Goal: Task Accomplishment & Management: Complete application form

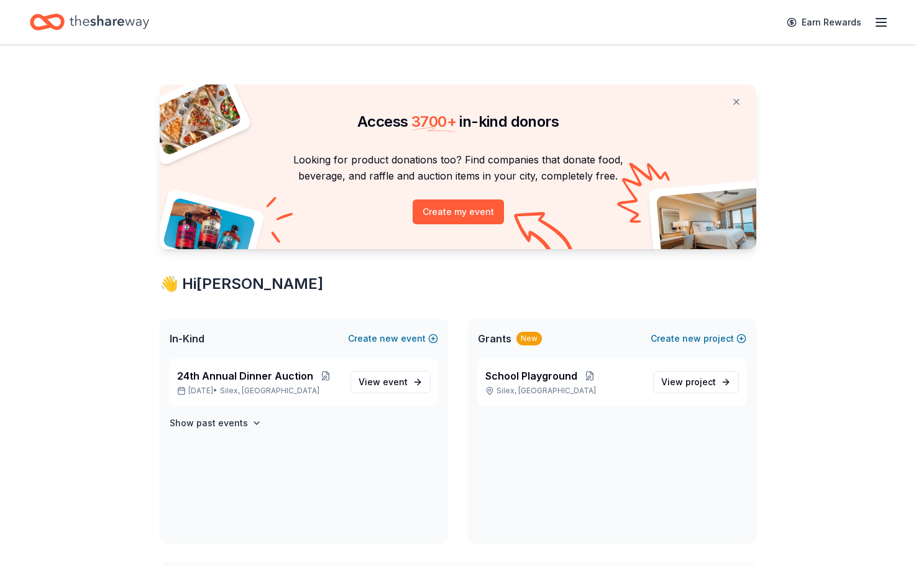
scroll to position [8, 0]
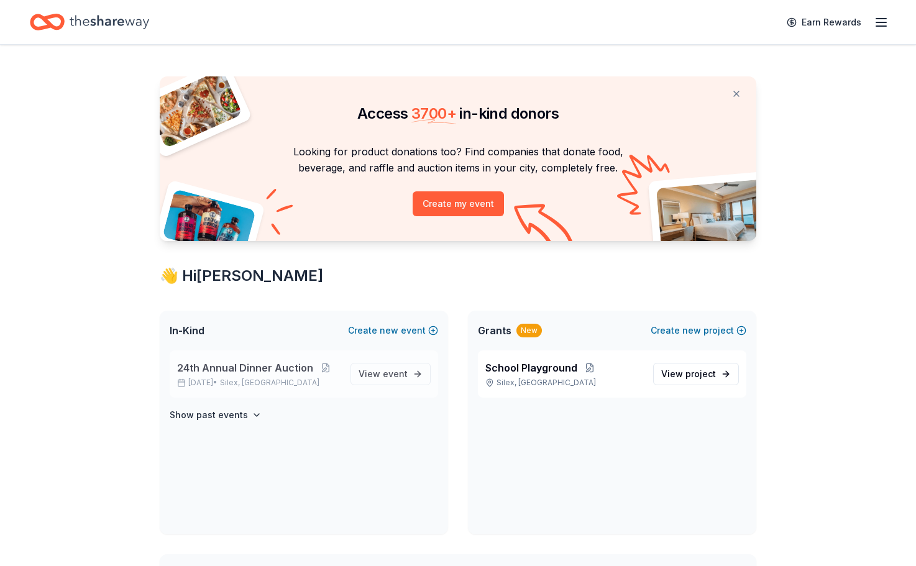
click at [283, 367] on span "24th Annual Dinner Auction" at bounding box center [245, 367] width 136 height 15
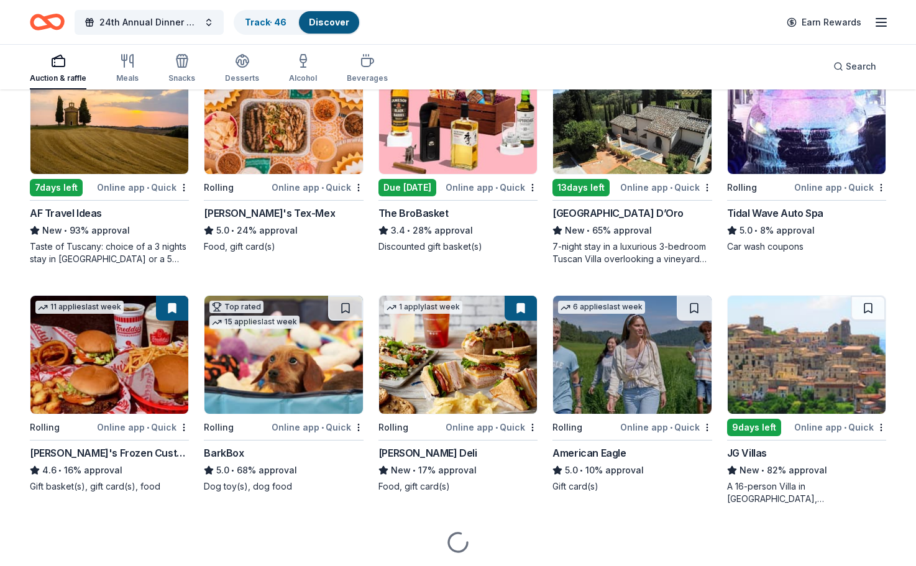
scroll to position [661, 0]
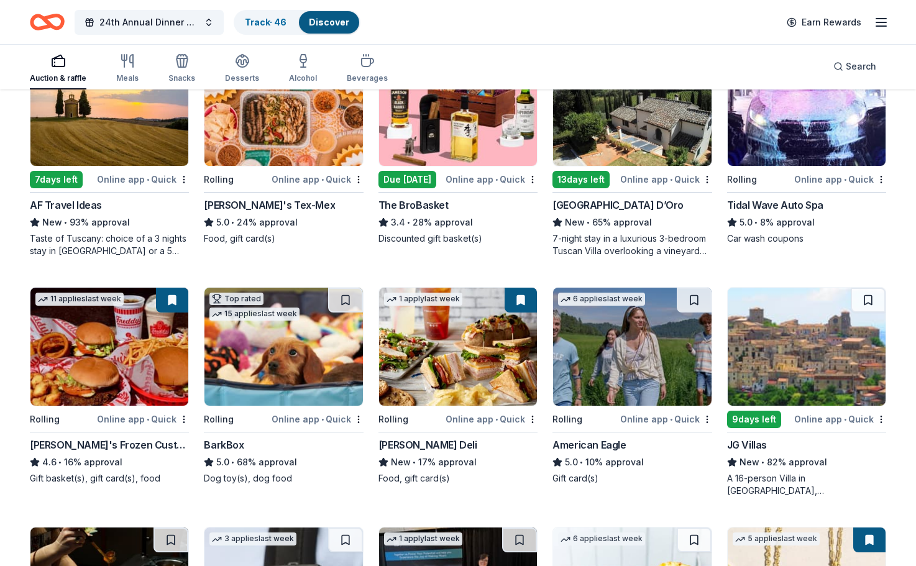
click at [524, 419] on div "Online app • Quick" at bounding box center [491, 419] width 92 height 16
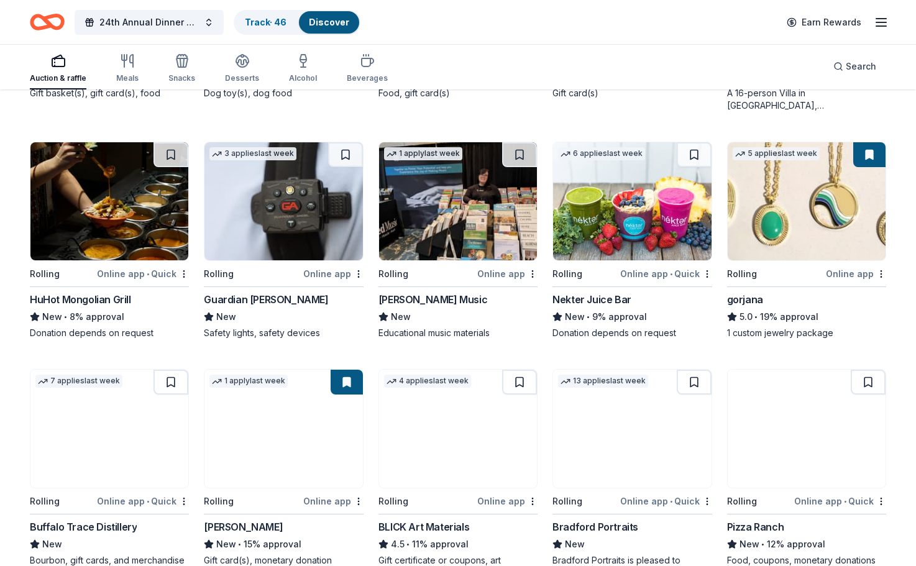
scroll to position [1159, 0]
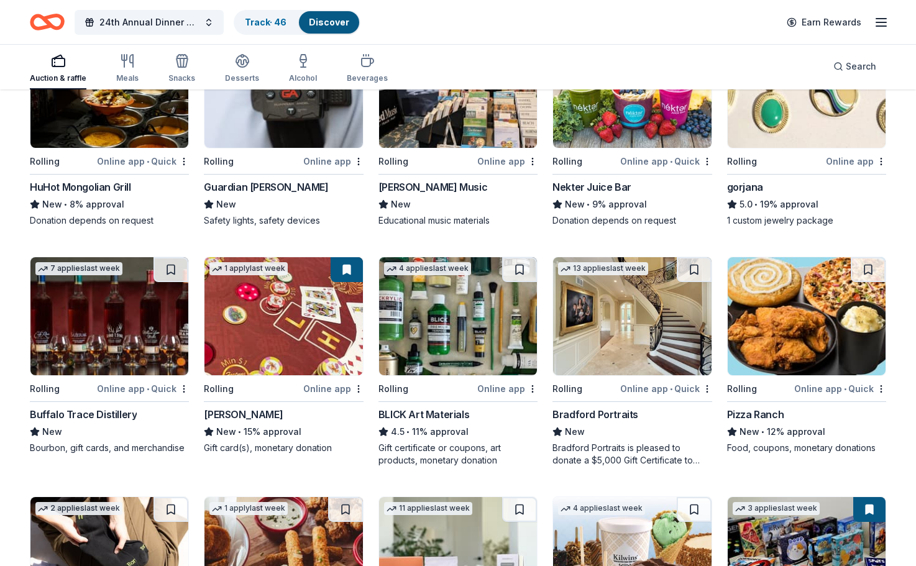
click at [324, 392] on div "Online app" at bounding box center [333, 389] width 60 height 16
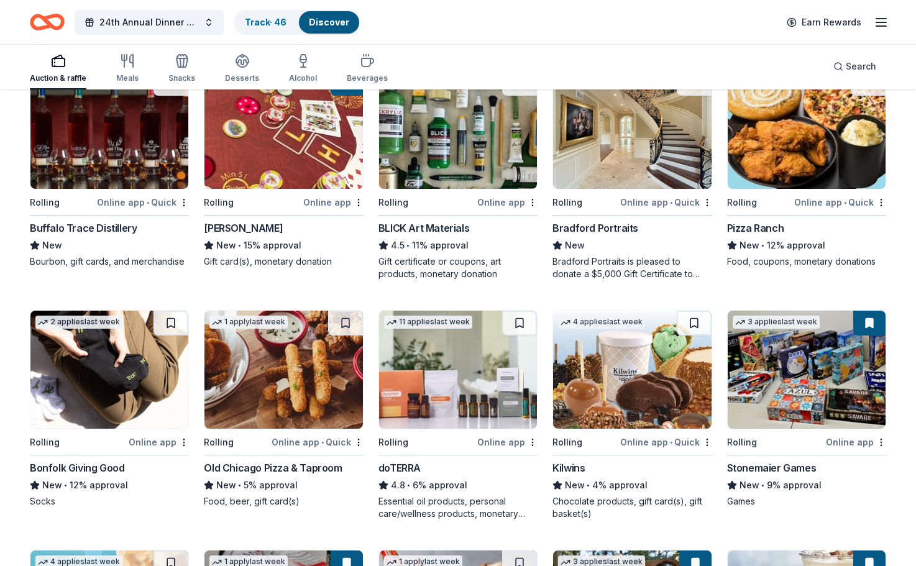
scroll to position [1353, 0]
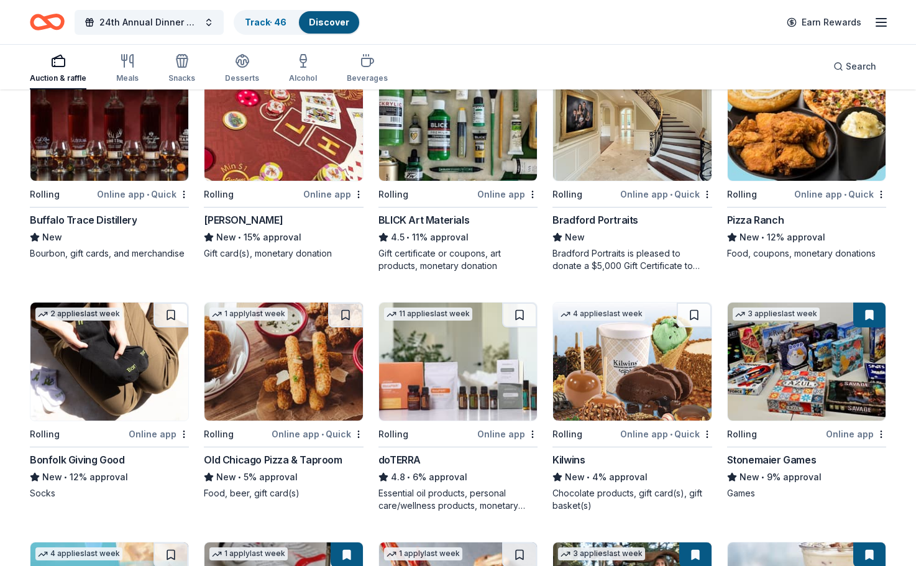
click at [763, 457] on div "Stonemaier Games" at bounding box center [771, 459] width 89 height 15
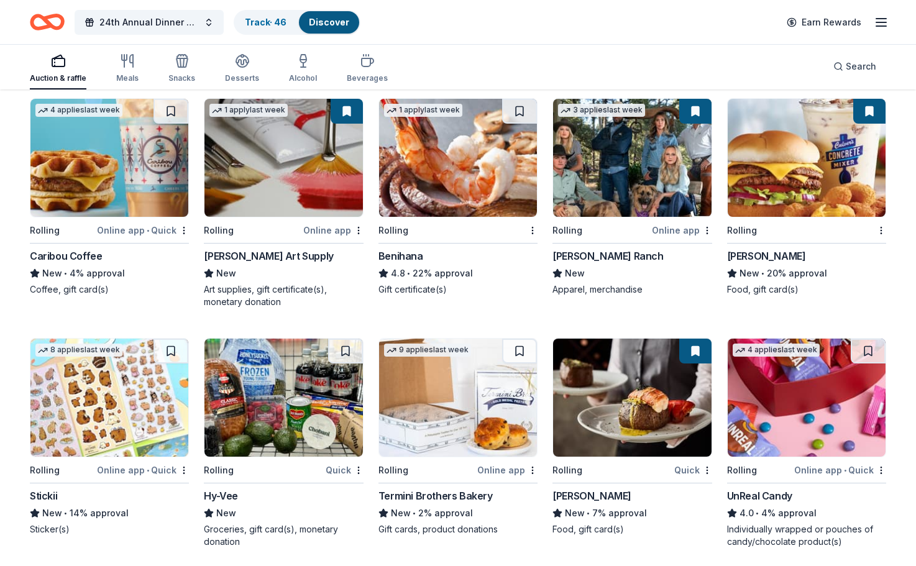
scroll to position [1805, 0]
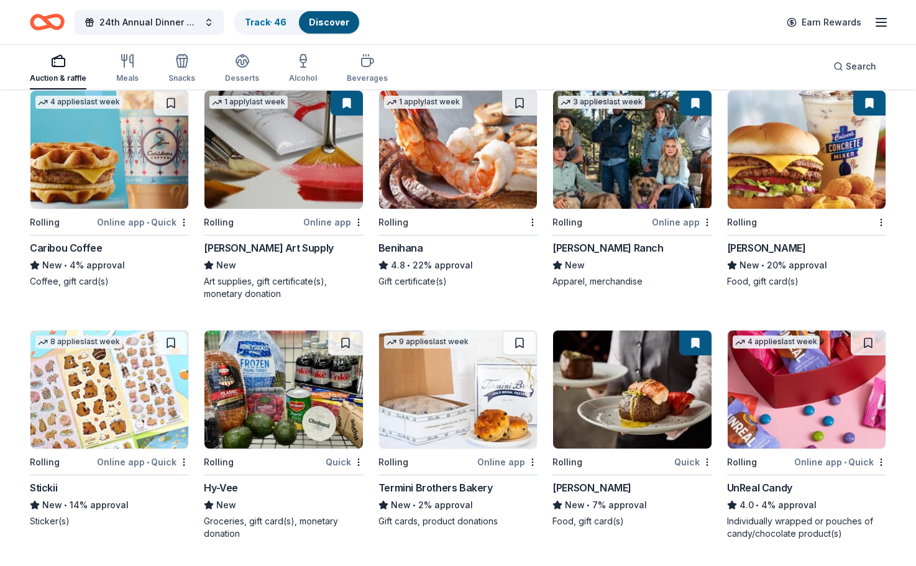
click at [598, 508] on div "New • 7% approval" at bounding box center [631, 505] width 159 height 15
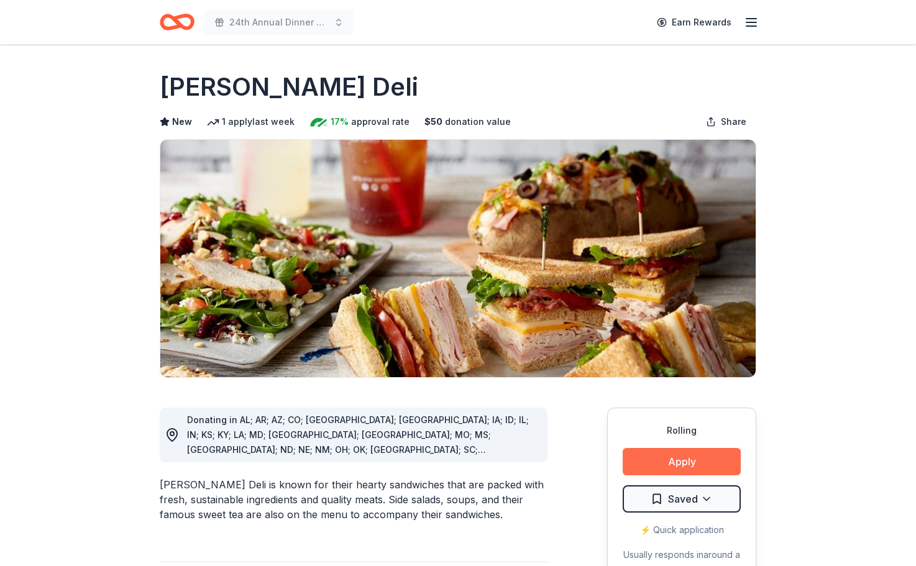
click at [702, 471] on button "Apply" at bounding box center [682, 461] width 118 height 27
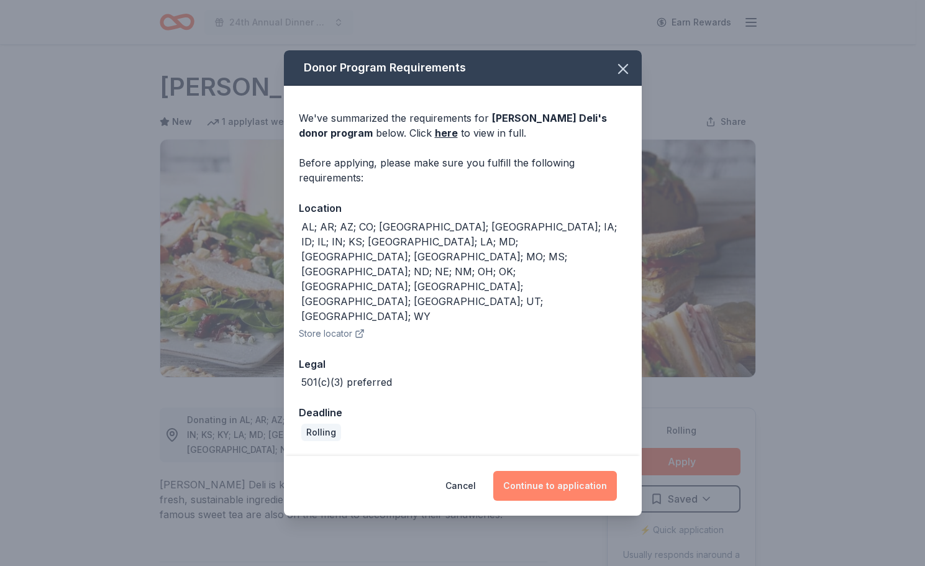
click at [559, 471] on button "Continue to application" at bounding box center [555, 486] width 124 height 30
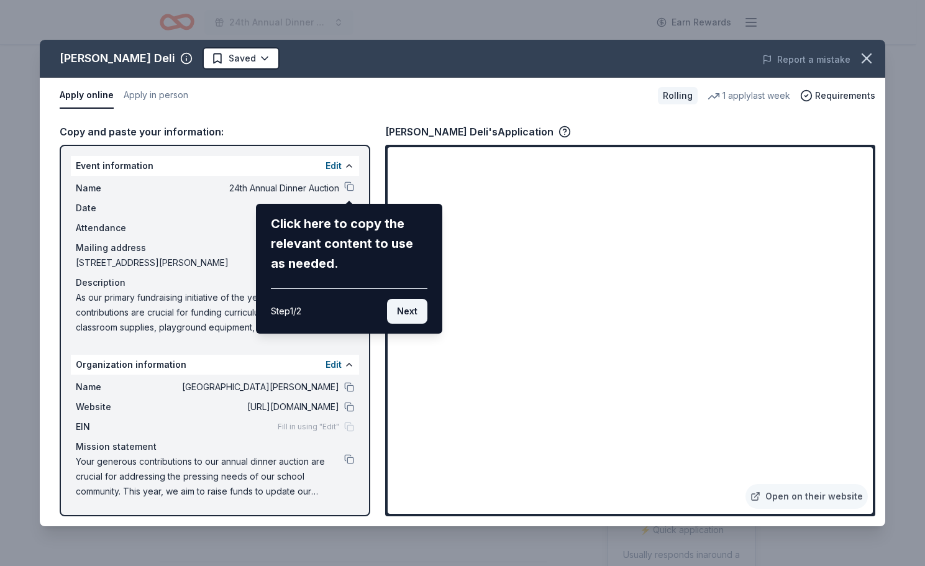
click at [412, 313] on button "Next" at bounding box center [407, 311] width 40 height 25
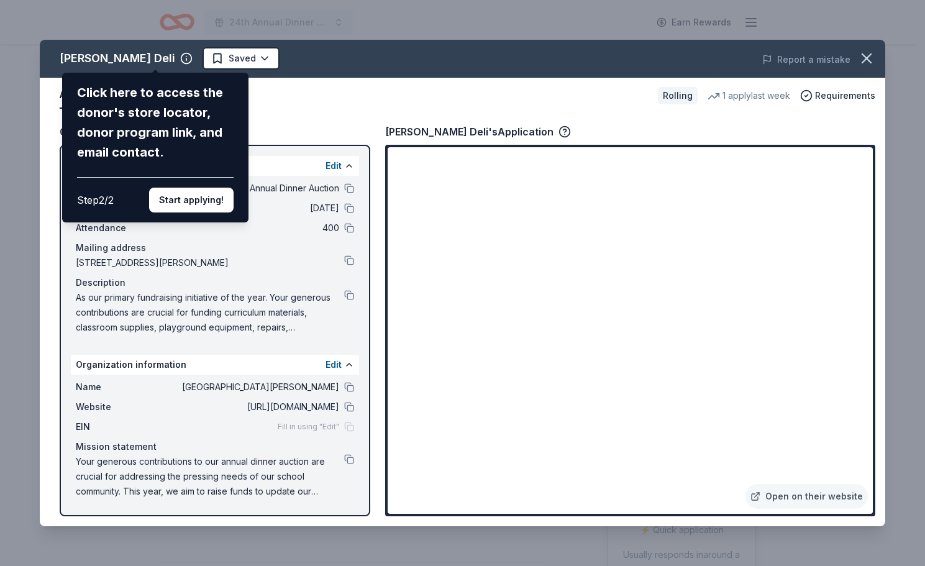
click at [637, 393] on div "McAlister's Deli Click here to access the donor's store locator, donor program …" at bounding box center [463, 283] width 846 height 486
click at [846, 500] on div "McAlister's Deli Click here to access the donor's store locator, donor program …" at bounding box center [463, 283] width 846 height 486
click at [846, 497] on div "McAlister's Deli Click here to access the donor's store locator, donor program …" at bounding box center [463, 283] width 846 height 486
click at [757, 497] on div "McAlister's Deli Click here to access the donor's store locator, donor program …" at bounding box center [463, 283] width 846 height 486
click at [208, 188] on button "Start applying!" at bounding box center [191, 200] width 84 height 25
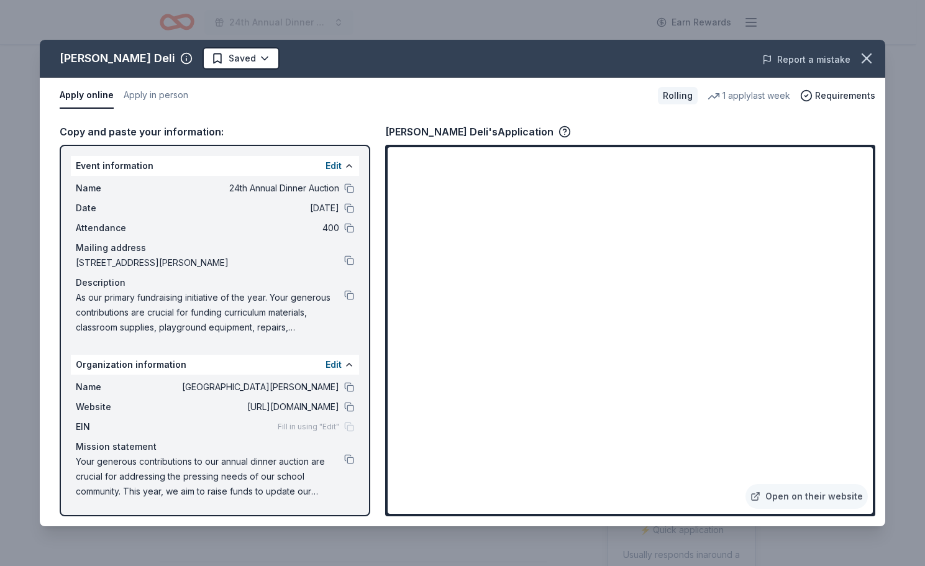
click at [816, 65] on button "Report a mistake" at bounding box center [806, 59] width 88 height 15
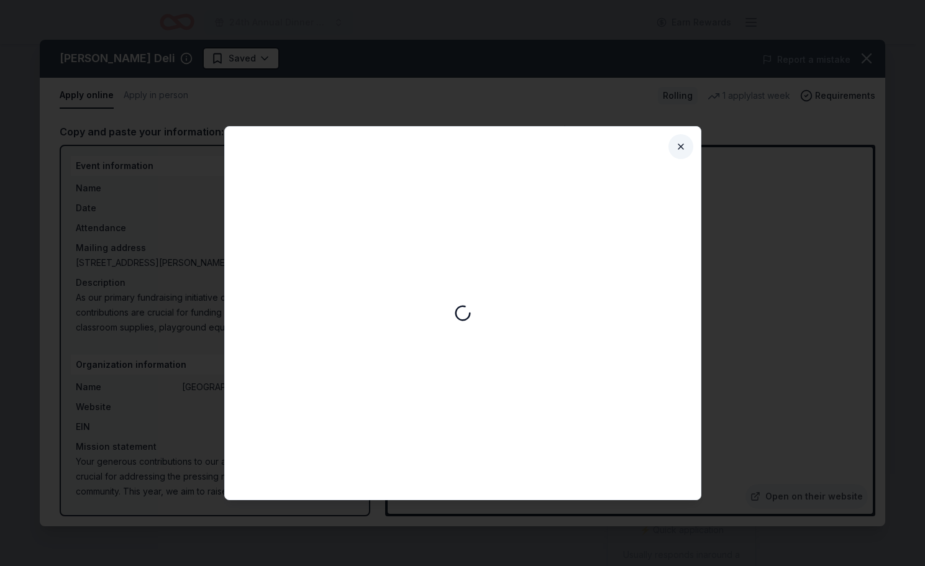
click at [685, 147] on button "Close" at bounding box center [681, 146] width 25 height 25
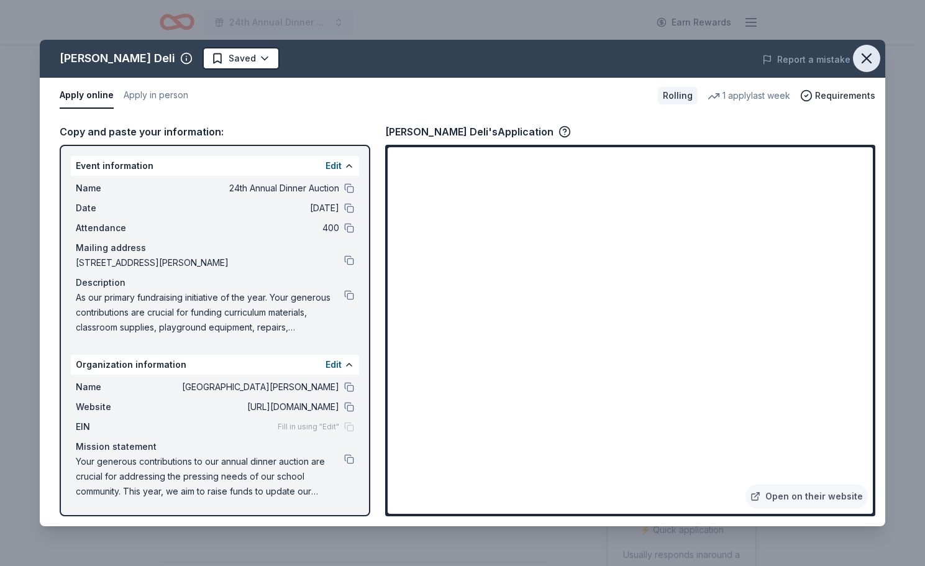
click at [869, 58] on icon "button" at bounding box center [866, 58] width 17 height 17
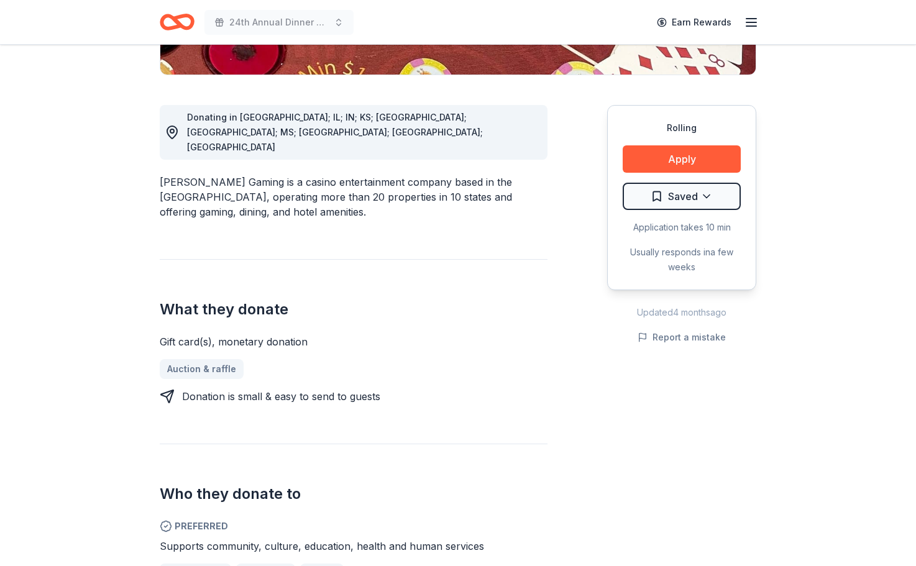
scroll to position [175, 0]
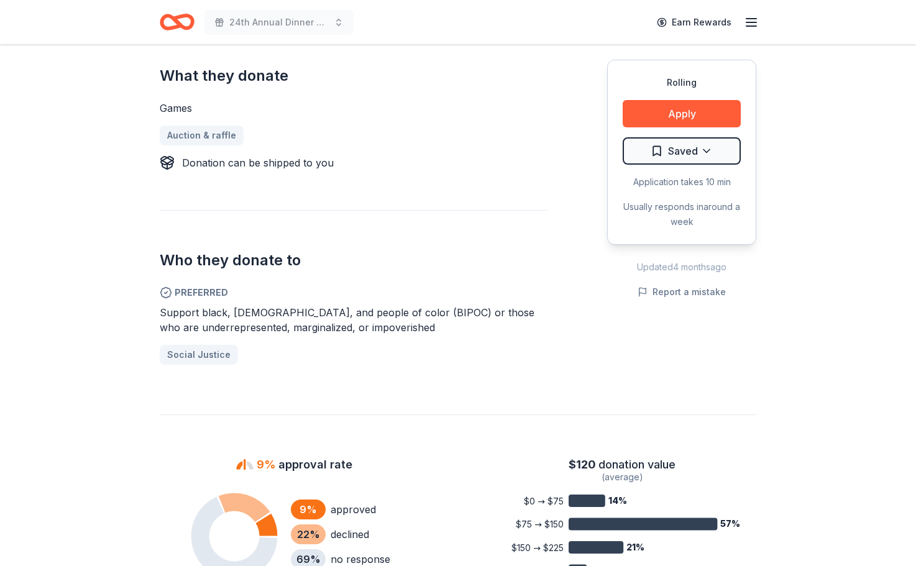
scroll to position [514, 0]
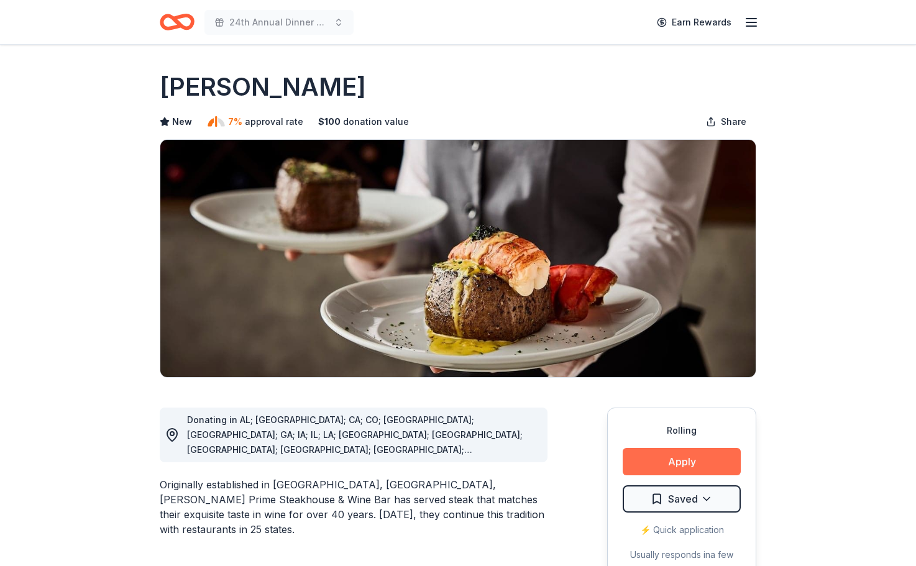
click at [662, 455] on button "Apply" at bounding box center [682, 461] width 118 height 27
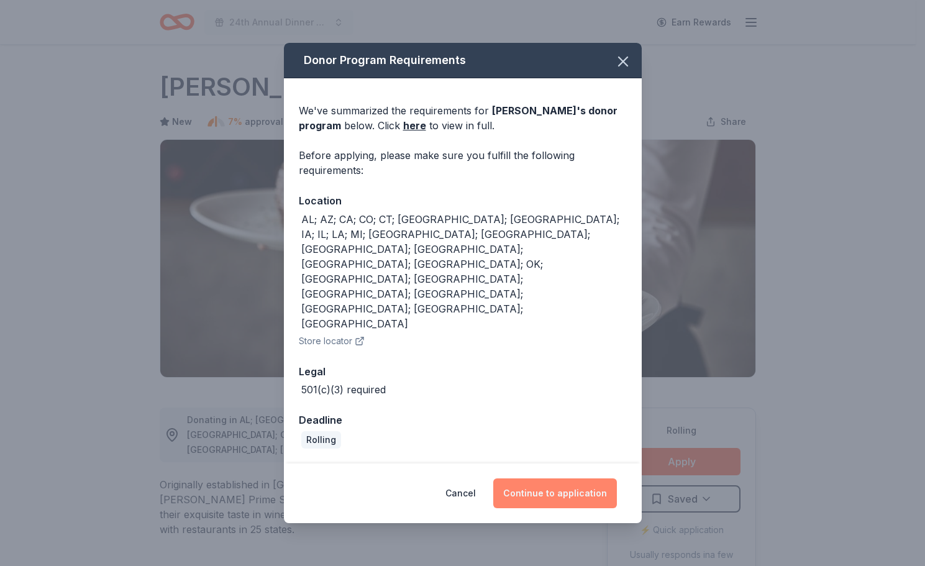
click at [596, 478] on button "Continue to application" at bounding box center [555, 493] width 124 height 30
